Goal: Task Accomplishment & Management: Complete application form

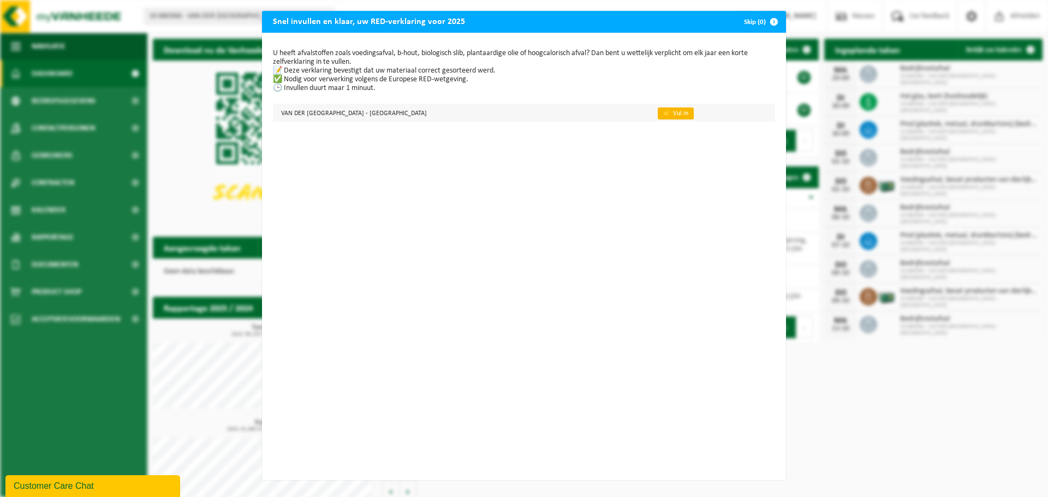
click at [661, 115] on link "👉 Vul in" at bounding box center [676, 114] width 36 height 12
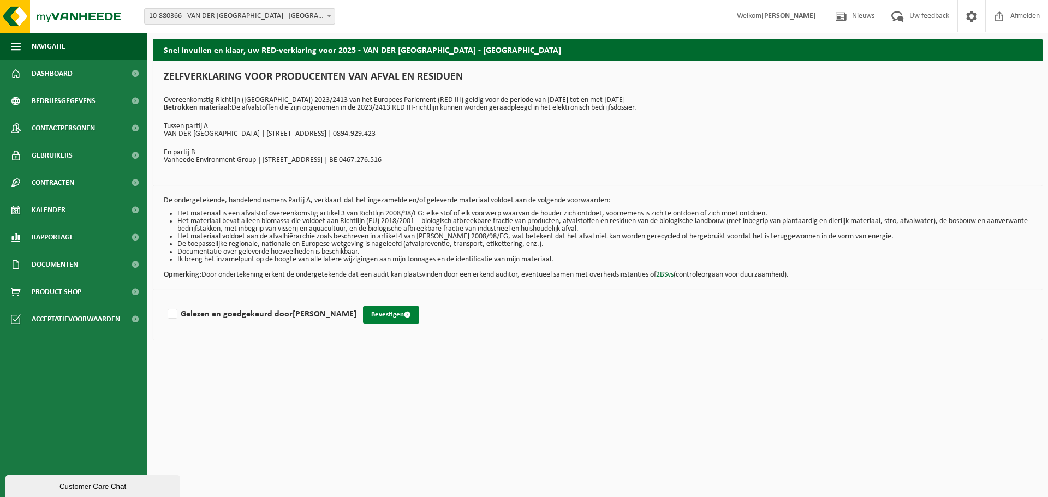
click at [380, 314] on button "Bevestigen" at bounding box center [391, 314] width 56 height 17
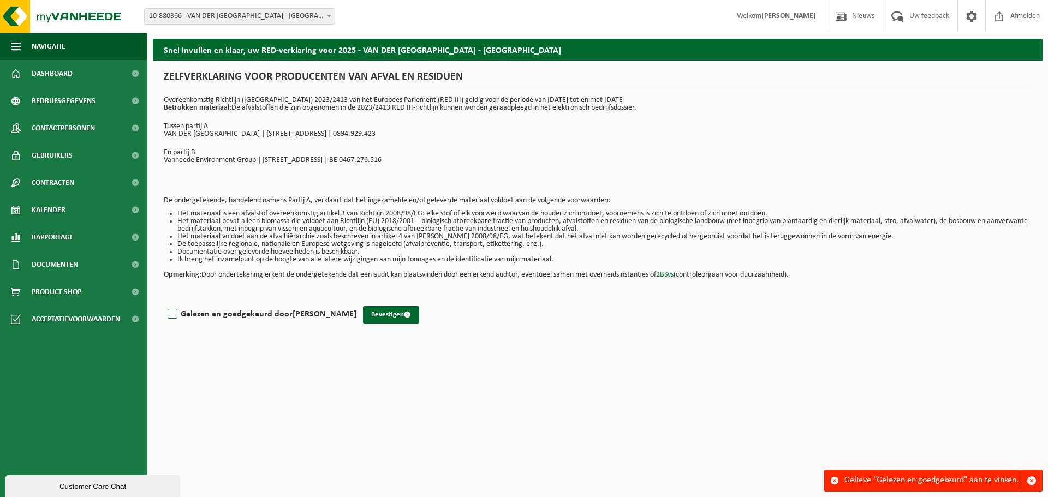
click at [171, 314] on label "Gelezen en goedgekeurd door ROBBIE GEVAERT" at bounding box center [260, 314] width 191 height 16
click at [357, 301] on input "Gelezen en goedgekeurd door ROBBIE GEVAERT" at bounding box center [357, 300] width 1 height 1
checkbox input "true"
click at [387, 317] on button "Bevestigen" at bounding box center [391, 314] width 56 height 17
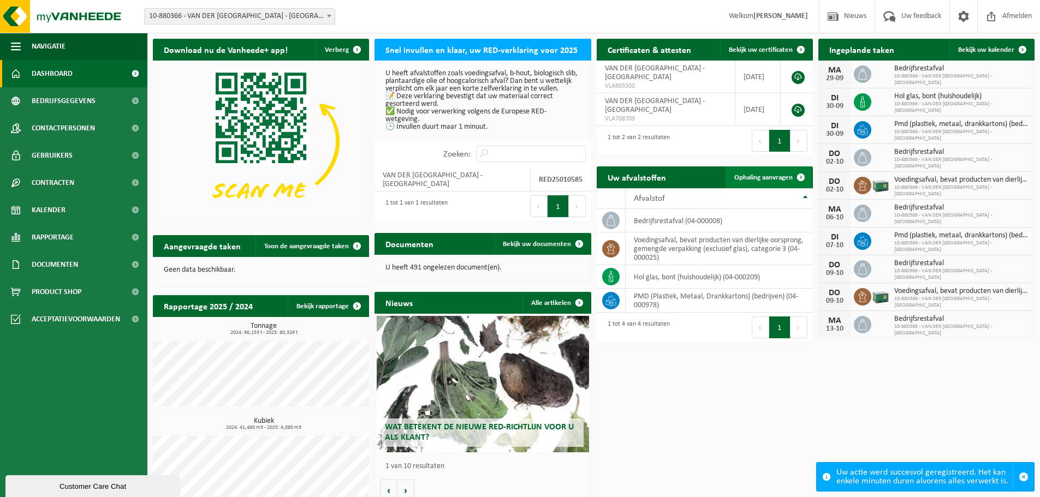
click at [801, 179] on span at bounding box center [801, 178] width 22 height 22
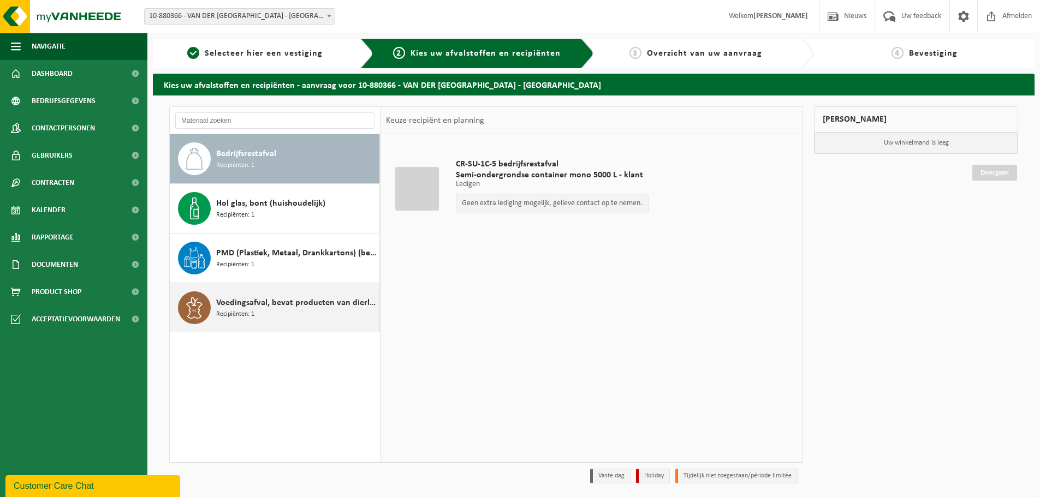
click at [308, 305] on span "Voedingsafval, bevat producten van dierlijke oorsprong, gemengde verpakking (ex…" at bounding box center [296, 303] width 161 height 13
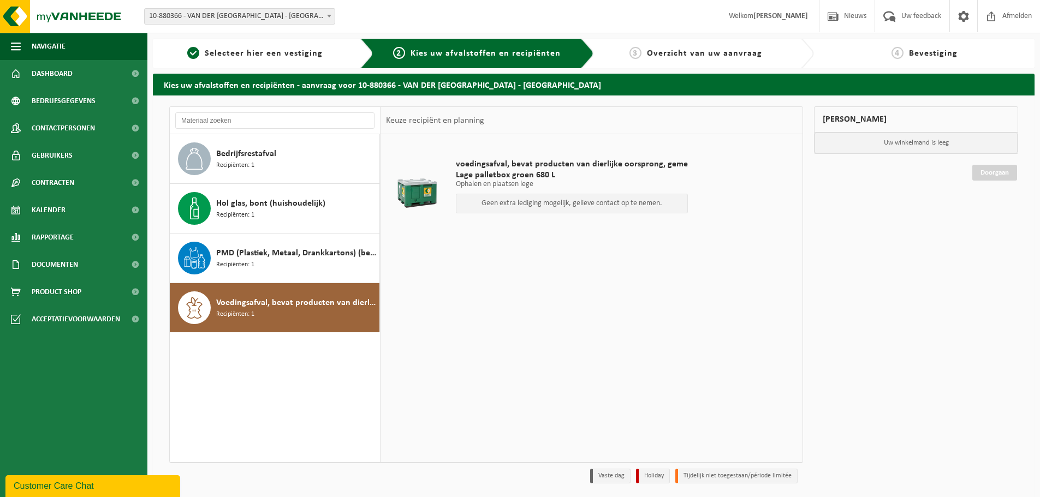
click at [547, 204] on p "Geen extra lediging mogelijk, gelieve contact op te nemen." at bounding box center [572, 204] width 220 height 8
click at [612, 206] on p "Geen extra lediging mogelijk, gelieve contact op te nemen." at bounding box center [572, 204] width 220 height 8
click at [181, 15] on span "10-880366 - VAN DER [GEOGRAPHIC_DATA] - [GEOGRAPHIC_DATA]" at bounding box center [240, 16] width 190 height 15
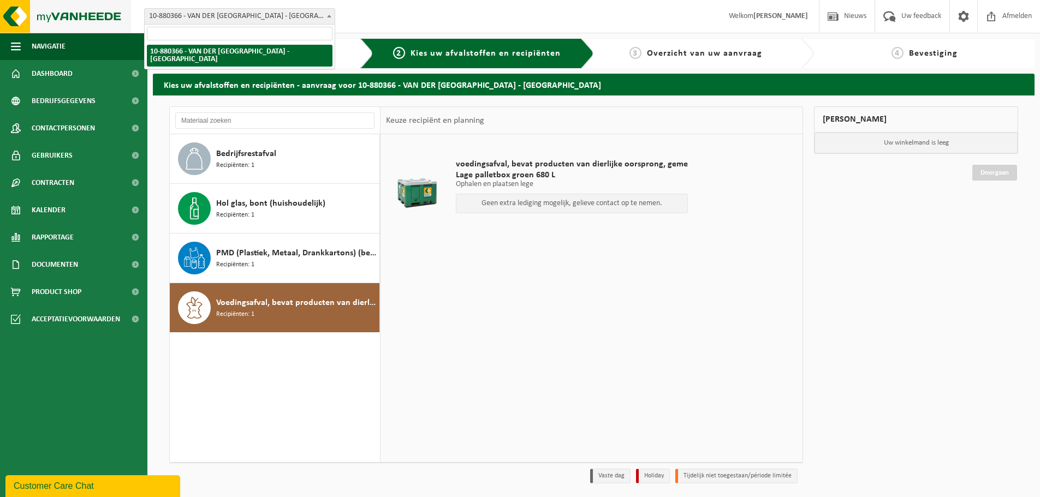
click at [93, 11] on img at bounding box center [65, 16] width 131 height 33
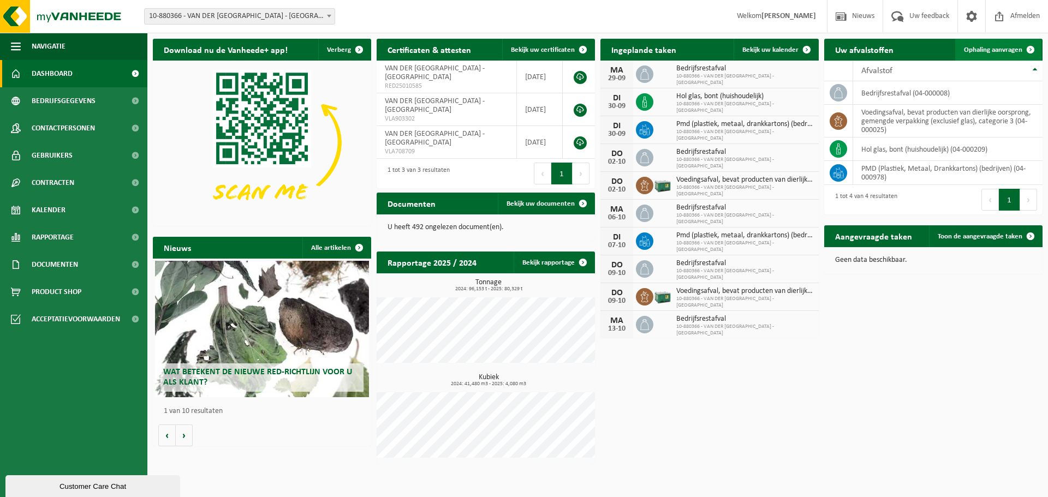
click at [970, 54] on span "Ophaling aanvragen" at bounding box center [993, 49] width 58 height 7
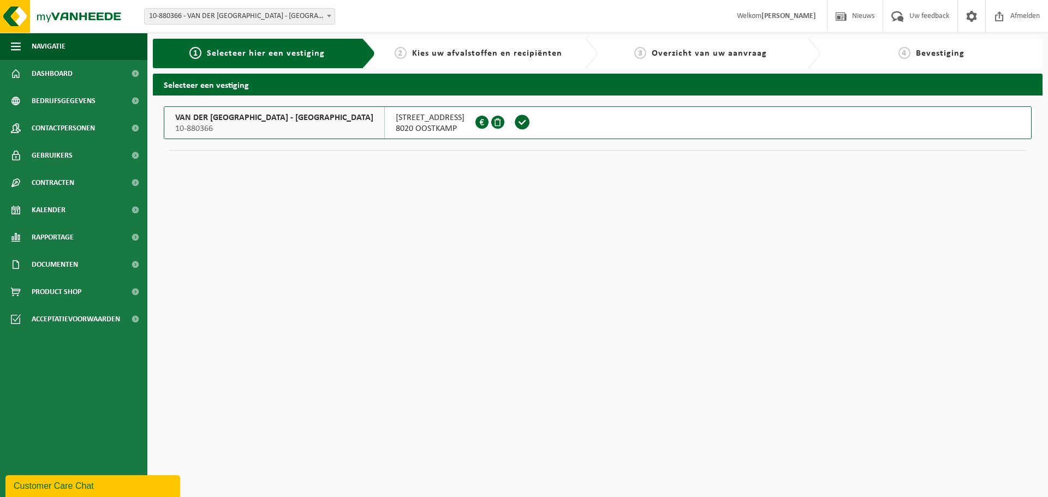
click at [514, 122] on span at bounding box center [522, 122] width 16 height 16
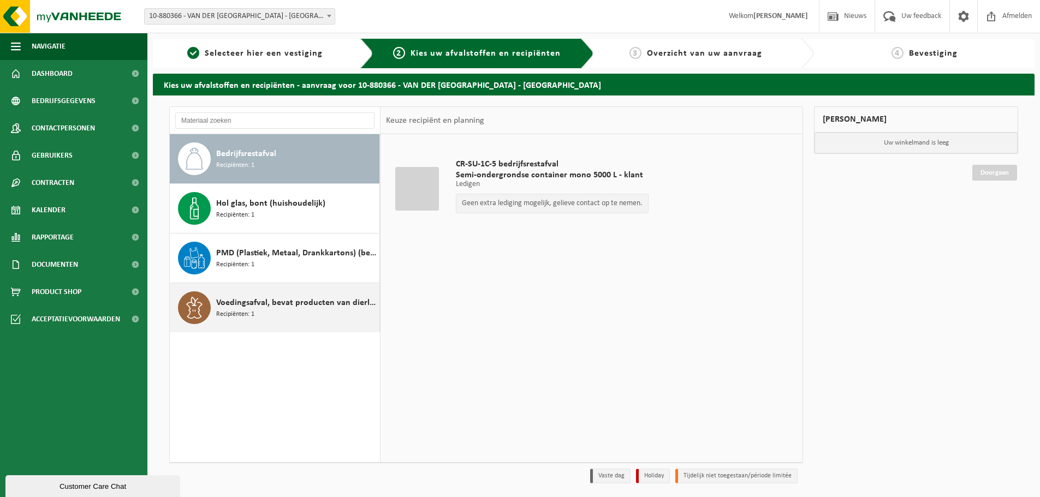
click at [269, 310] on div "Voedingsafval, bevat producten van dierlijke oorsprong, gemengde verpakking (ex…" at bounding box center [296, 308] width 161 height 33
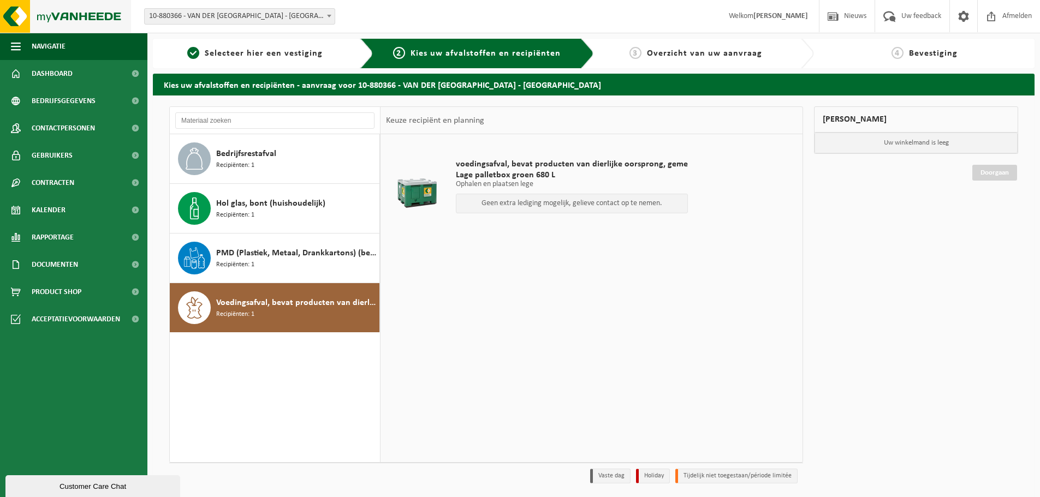
click at [75, 16] on img at bounding box center [65, 16] width 131 height 33
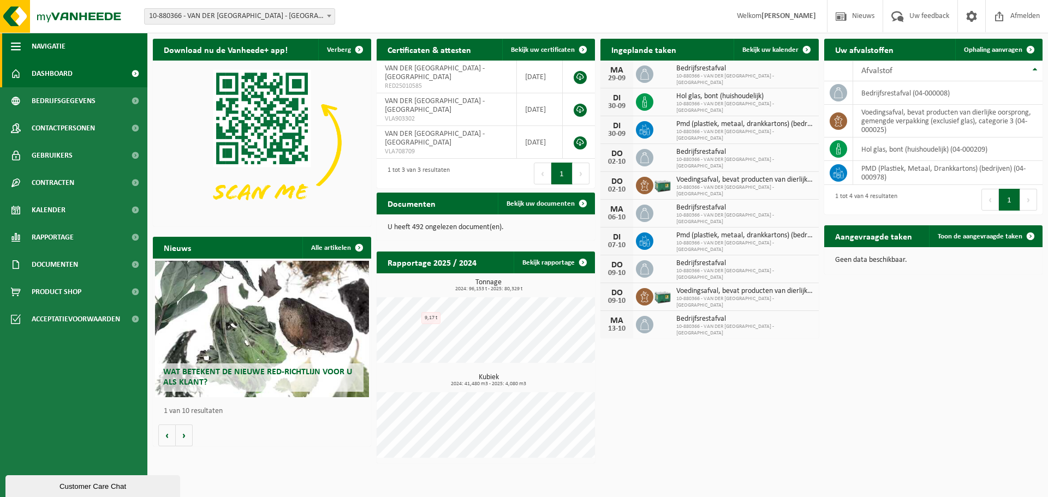
click at [45, 41] on span "Navigatie" at bounding box center [49, 46] width 34 height 27
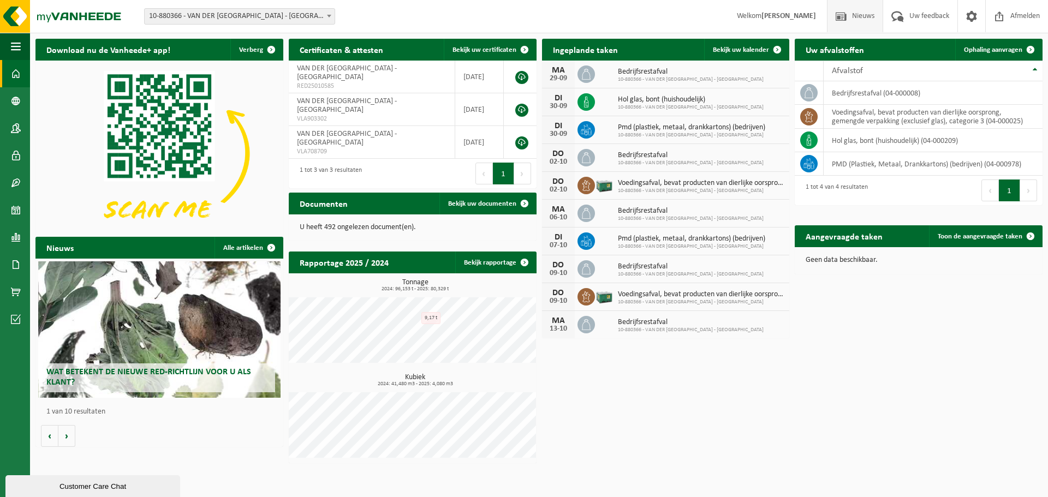
click at [842, 17] on span at bounding box center [841, 16] width 16 height 32
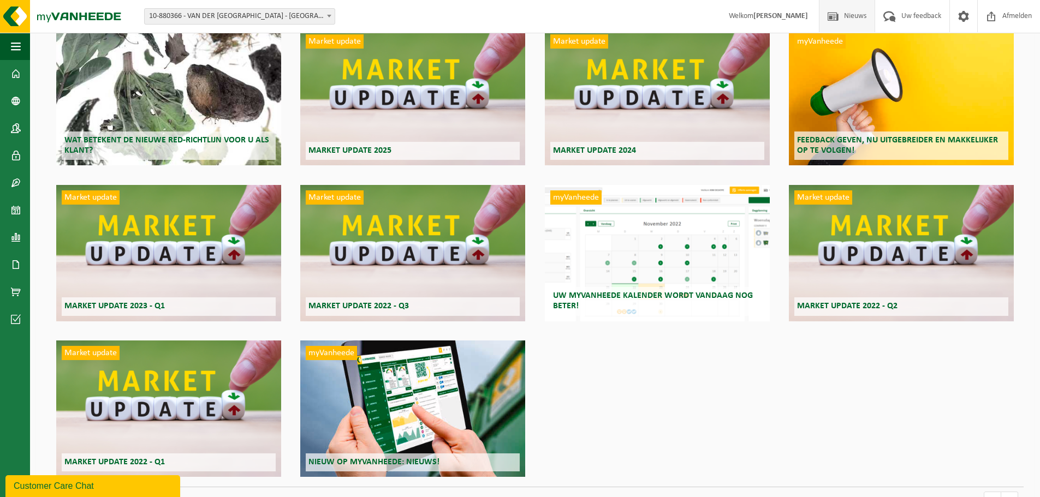
scroll to position [119, 0]
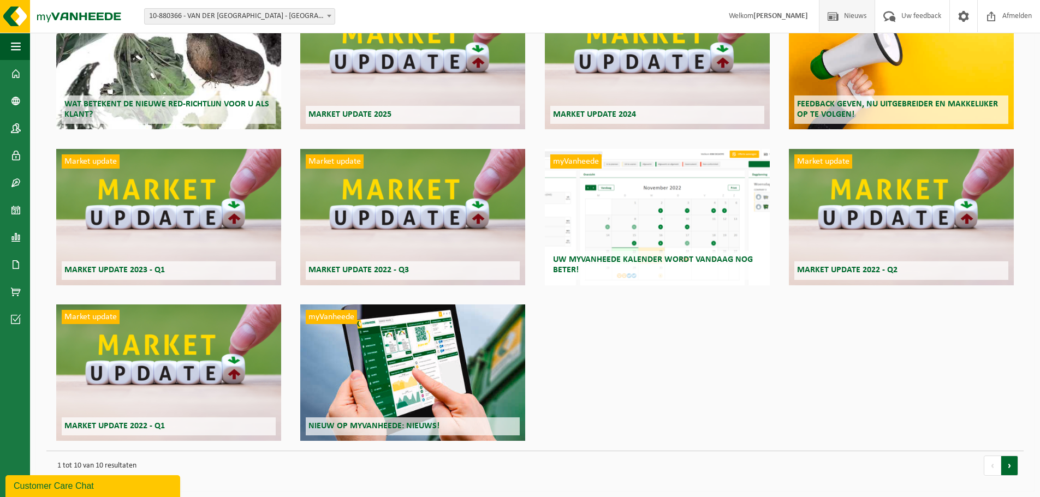
click at [1013, 465] on link "volgende" at bounding box center [1009, 466] width 17 height 20
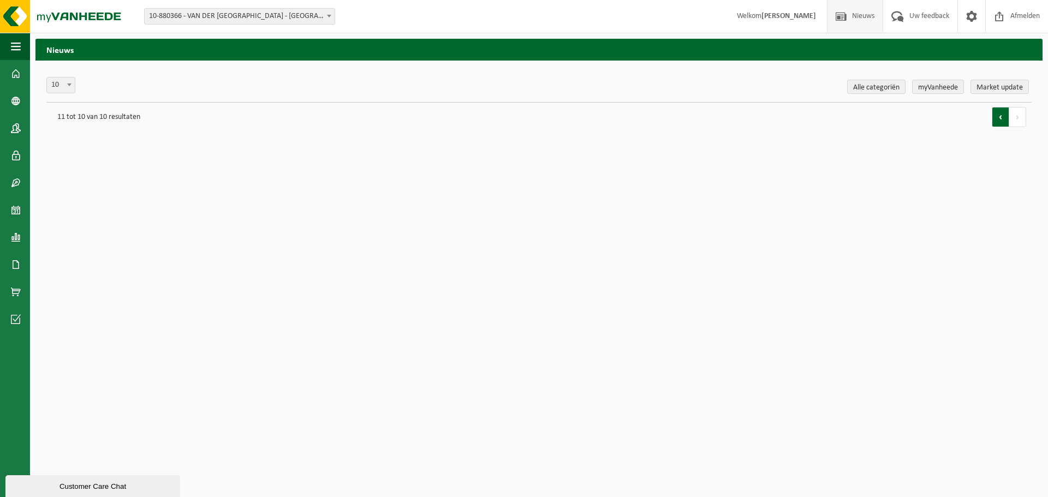
click at [1003, 126] on link "vorige" at bounding box center [1000, 117] width 17 height 20
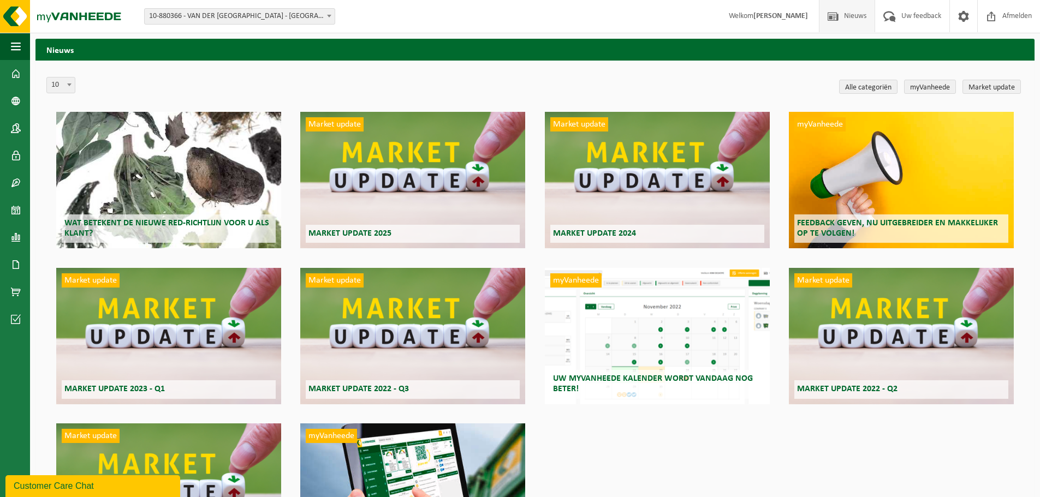
click at [845, 20] on span "Nieuws" at bounding box center [855, 16] width 28 height 32
click at [12, 44] on span "button" at bounding box center [16, 46] width 10 height 27
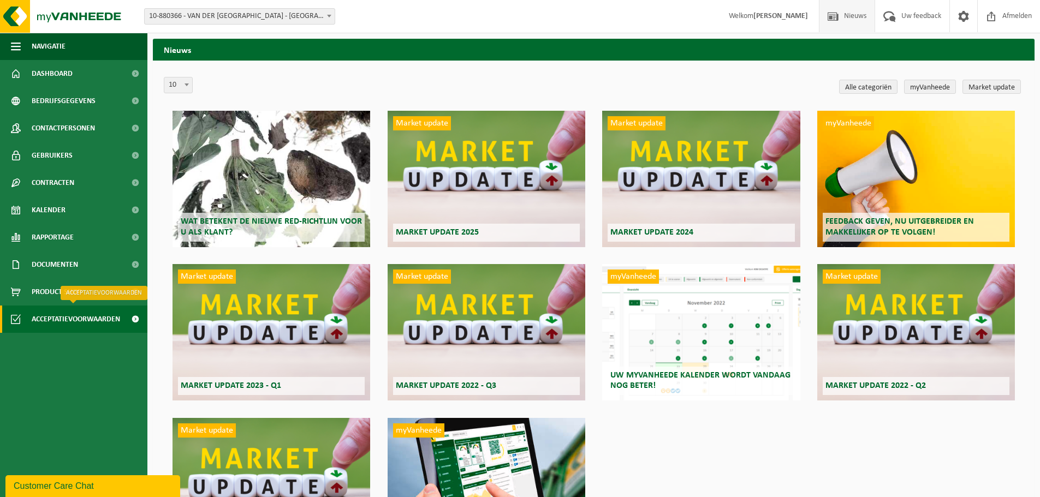
click at [66, 318] on span "Acceptatievoorwaarden" at bounding box center [76, 319] width 88 height 27
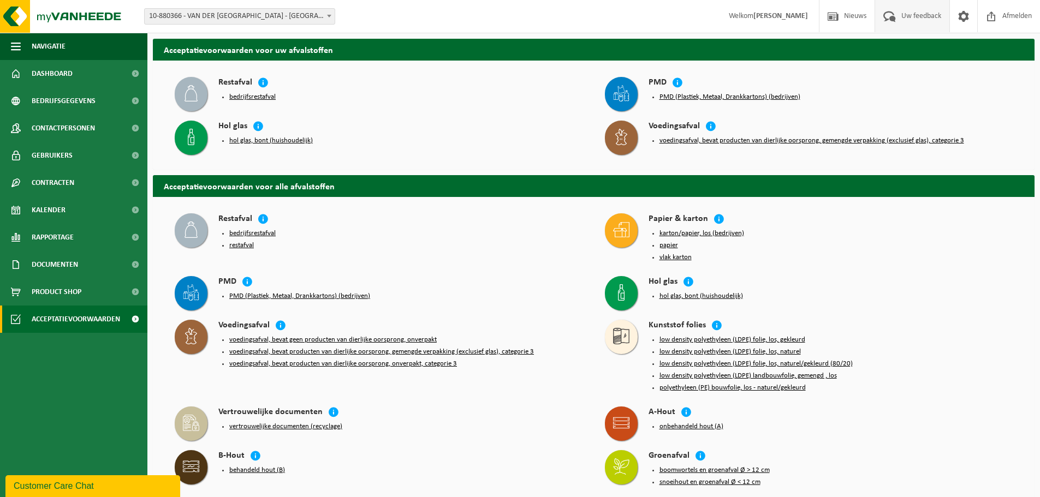
click at [891, 19] on span at bounding box center [890, 16] width 18 height 32
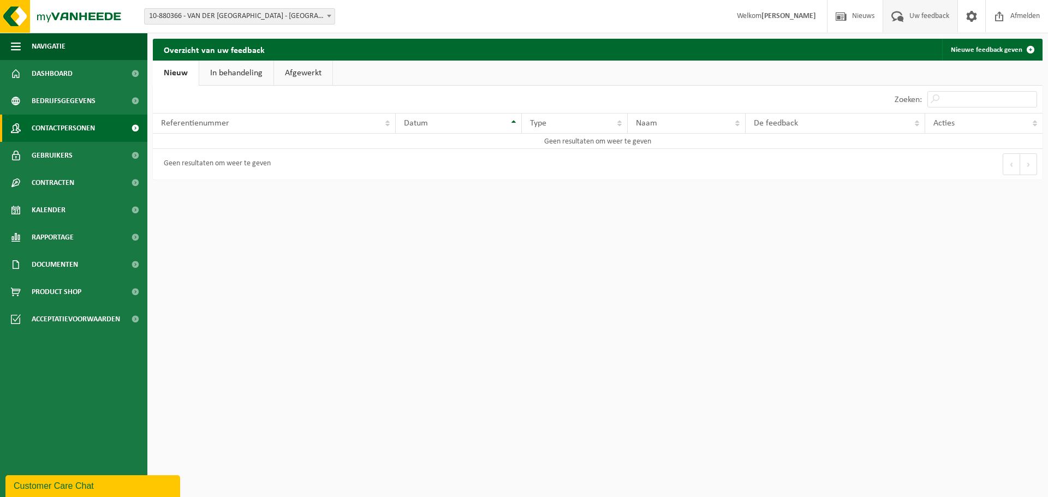
click at [97, 126] on link "Contactpersonen" at bounding box center [73, 128] width 147 height 27
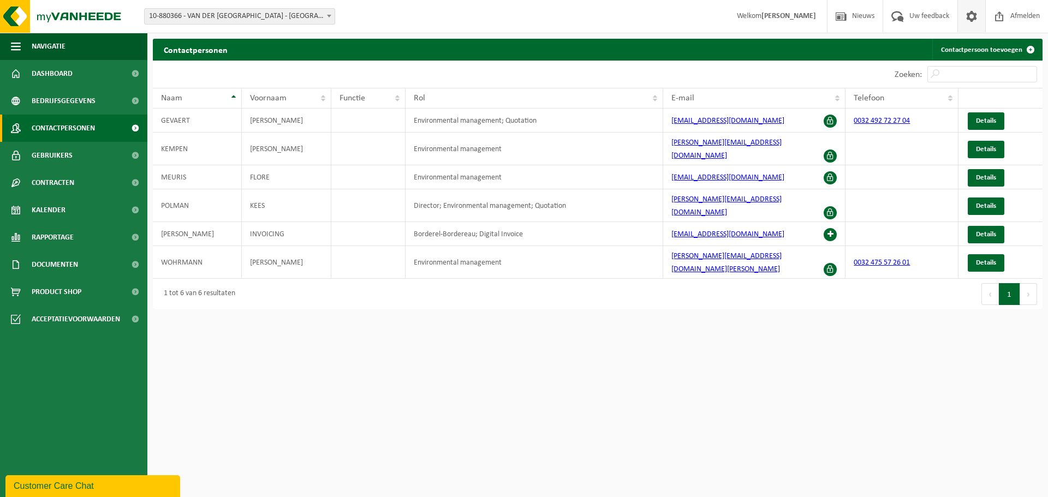
click at [977, 24] on span at bounding box center [972, 16] width 16 height 32
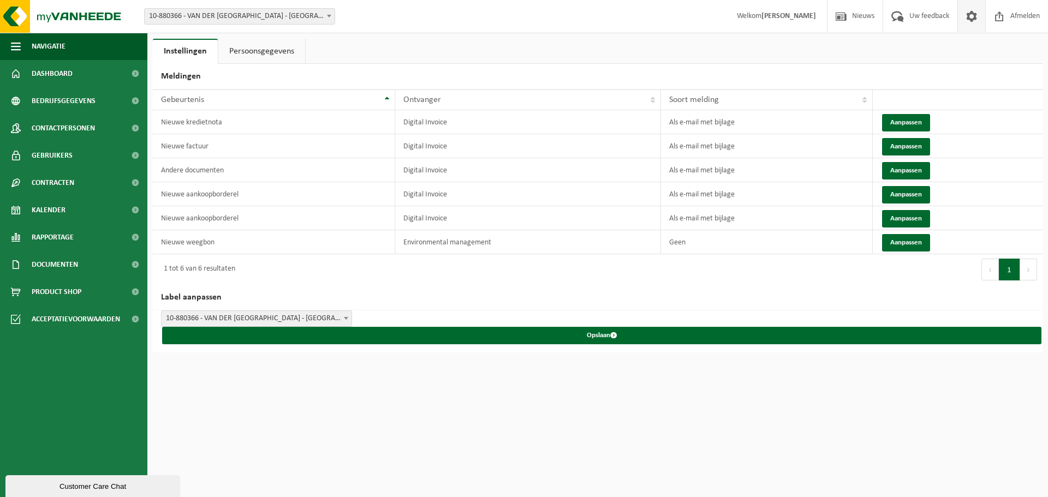
click at [294, 400] on html "Vestiging: 10-880366 - VAN DER [GEOGRAPHIC_DATA] [GEOGRAPHIC_DATA] - OOSTKAMP -…" at bounding box center [524, 248] width 1048 height 497
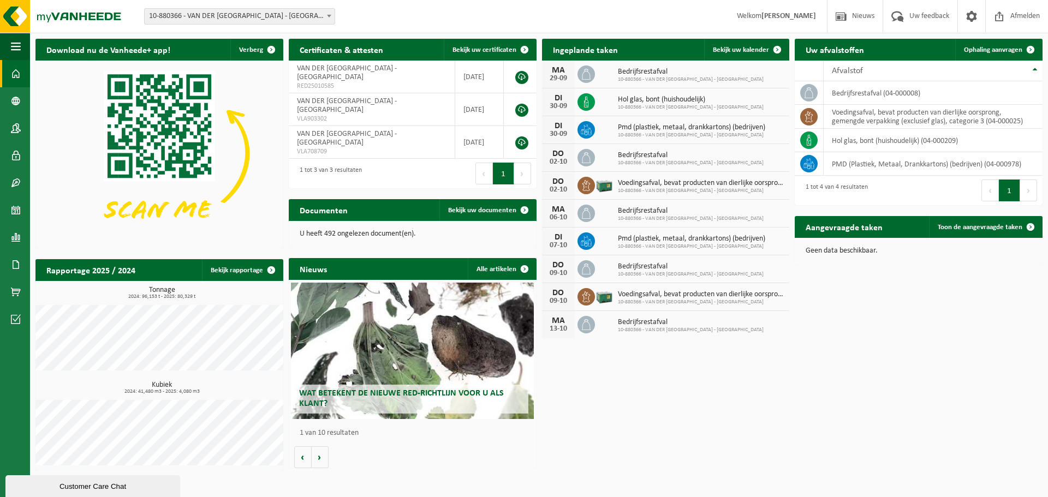
click at [204, 20] on span "10-880366 - VAN DER [GEOGRAPHIC_DATA] - [GEOGRAPHIC_DATA]" at bounding box center [240, 16] width 190 height 15
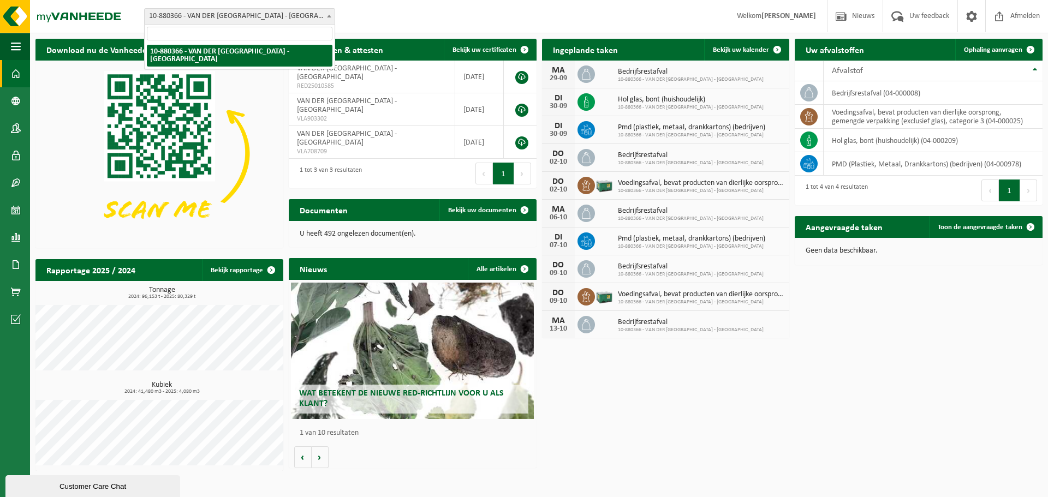
click at [324, 15] on span at bounding box center [329, 16] width 11 height 14
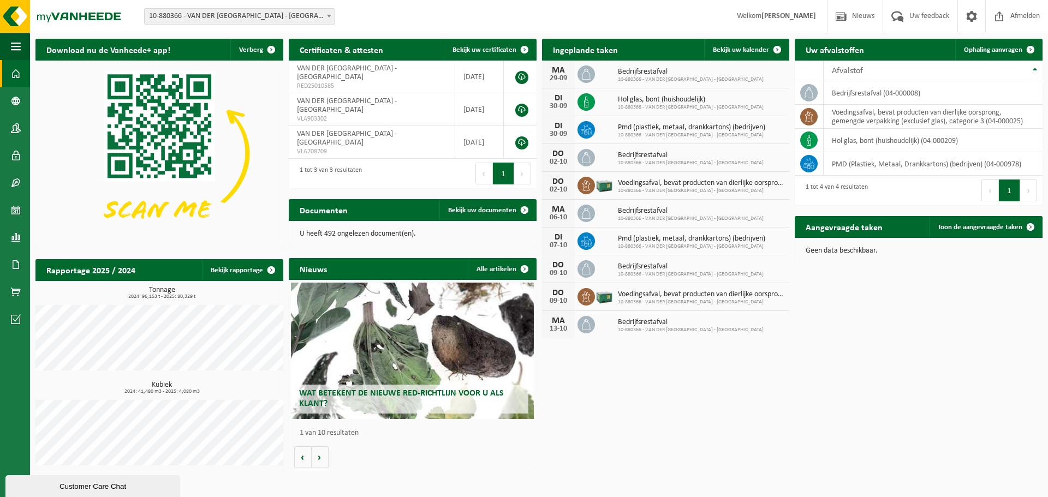
click at [302, 12] on span "10-880366 - VAN DER [GEOGRAPHIC_DATA] - [GEOGRAPHIC_DATA]" at bounding box center [240, 16] width 190 height 15
click at [301, 12] on span "10-880366 - VAN DER [GEOGRAPHIC_DATA] - [GEOGRAPHIC_DATA]" at bounding box center [240, 16] width 190 height 15
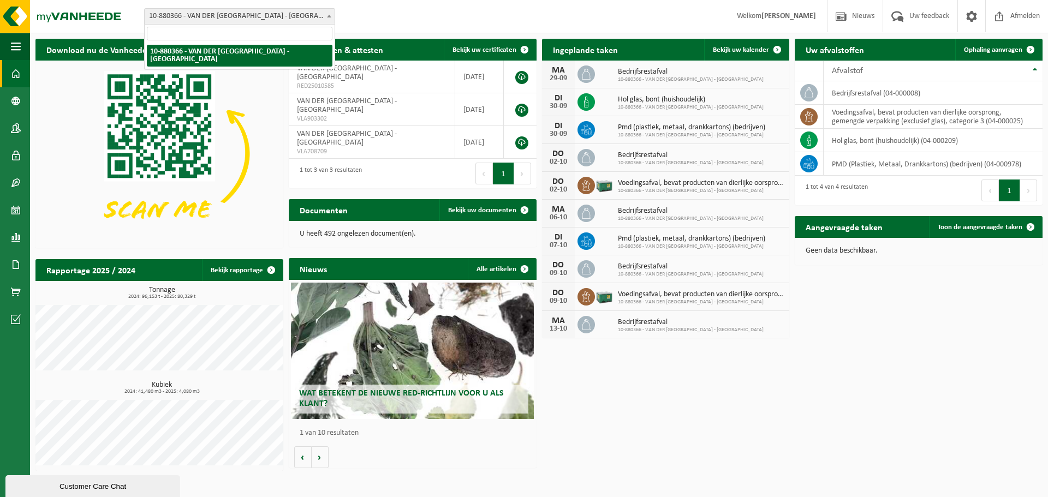
click at [401, 18] on div "Vestiging: 10-880366 - [GEOGRAPHIC_DATA] - [GEOGRAPHIC_DATA] - OOSTKAMP 10-8803…" at bounding box center [524, 16] width 1048 height 33
